Goal: Information Seeking & Learning: Check status

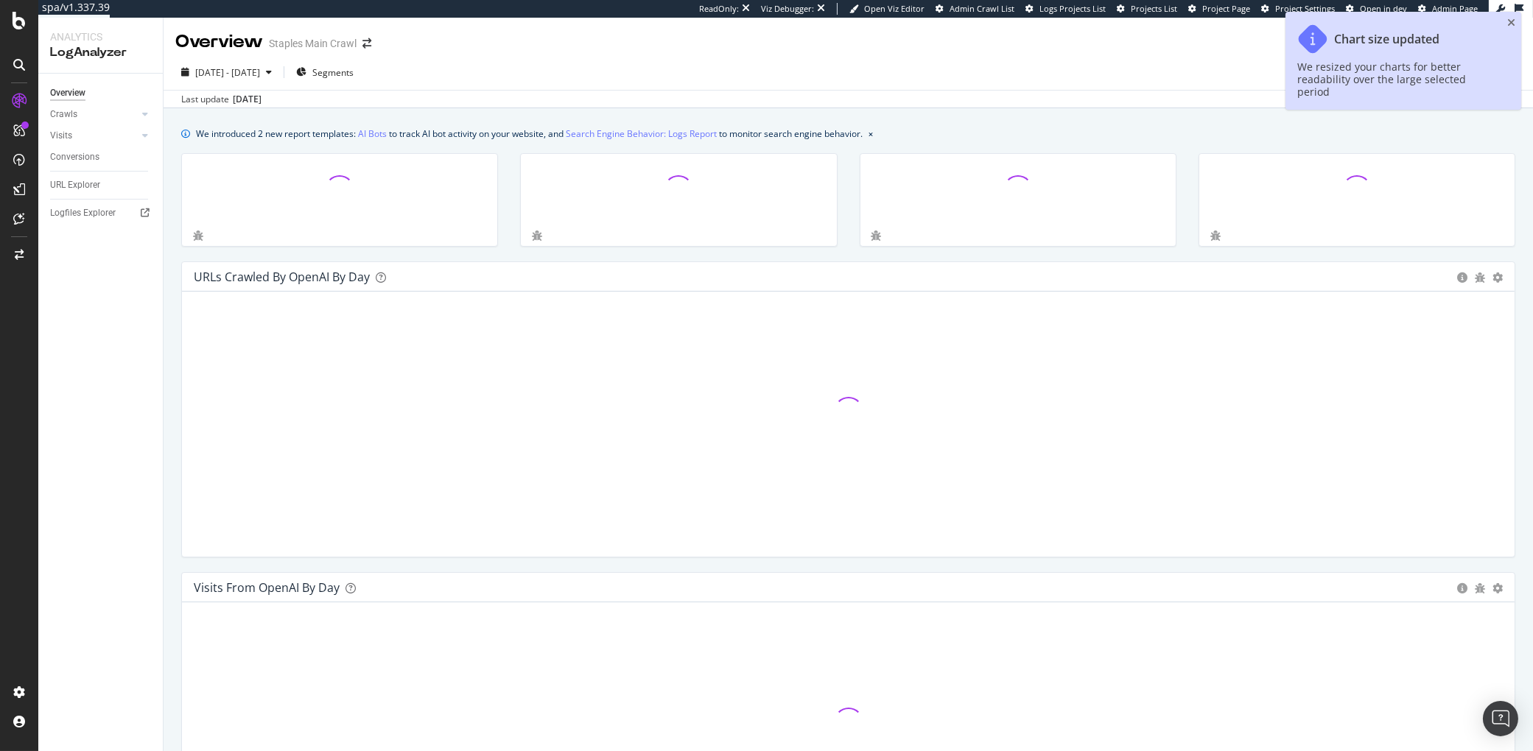
click at [1509, 21] on icon "close toast" at bounding box center [1511, 23] width 8 height 10
click at [1511, 21] on div "Overview Staples Main Crawl" at bounding box center [848, 36] width 1369 height 37
